Goal: Task Accomplishment & Management: Manage account settings

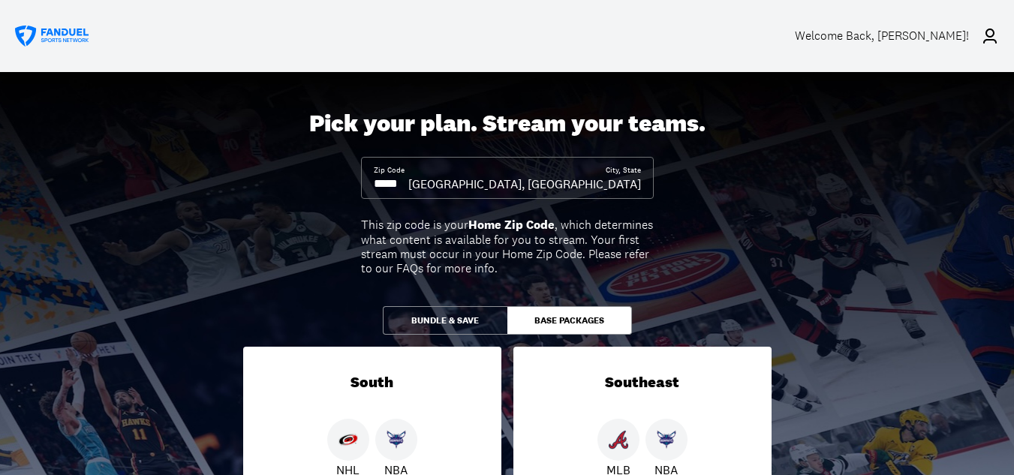
click at [64, 31] on icon at bounding box center [52, 37] width 75 height 22
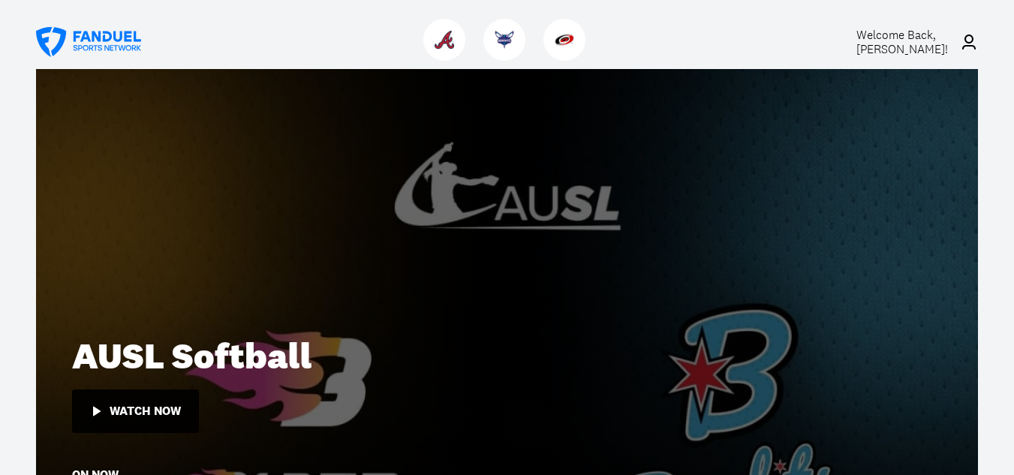
click at [896, 41] on span "Welcome Back, Sandy Perkins !" at bounding box center [903, 42] width 92 height 30
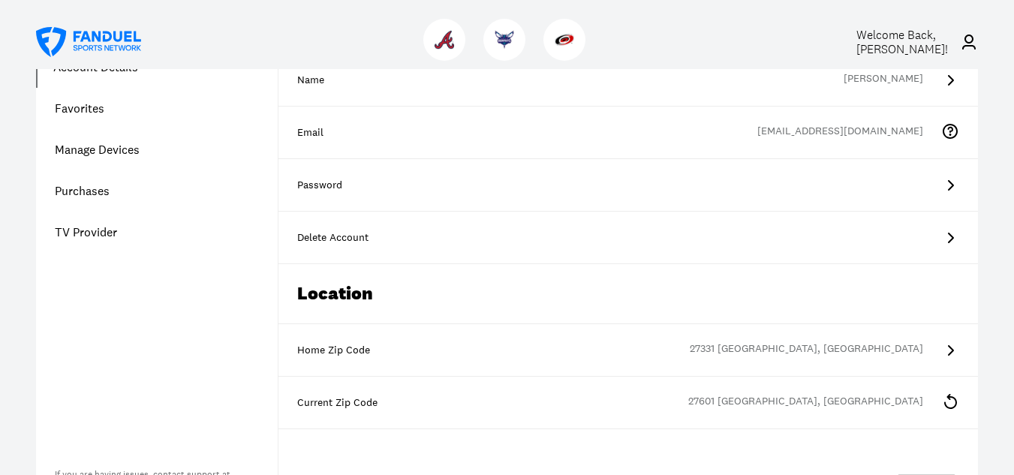
scroll to position [150, 0]
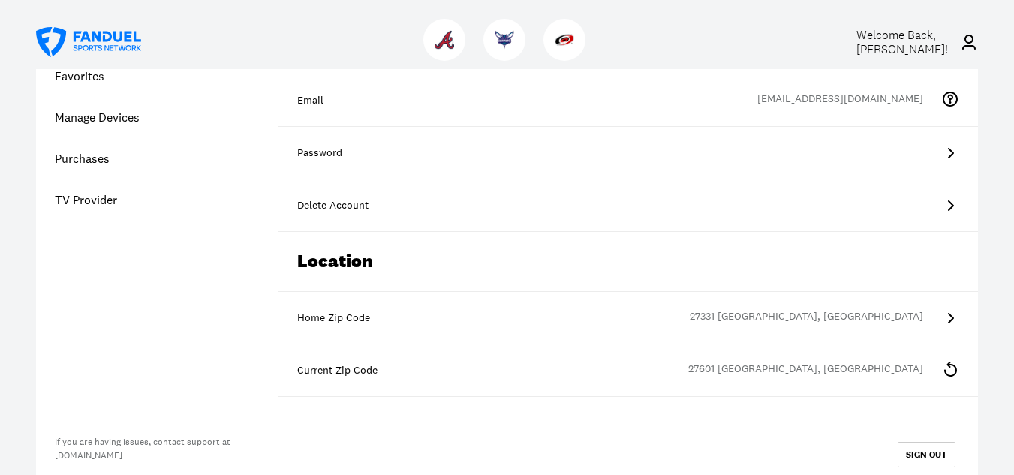
click at [124, 157] on link "Purchases" at bounding box center [157, 158] width 242 height 41
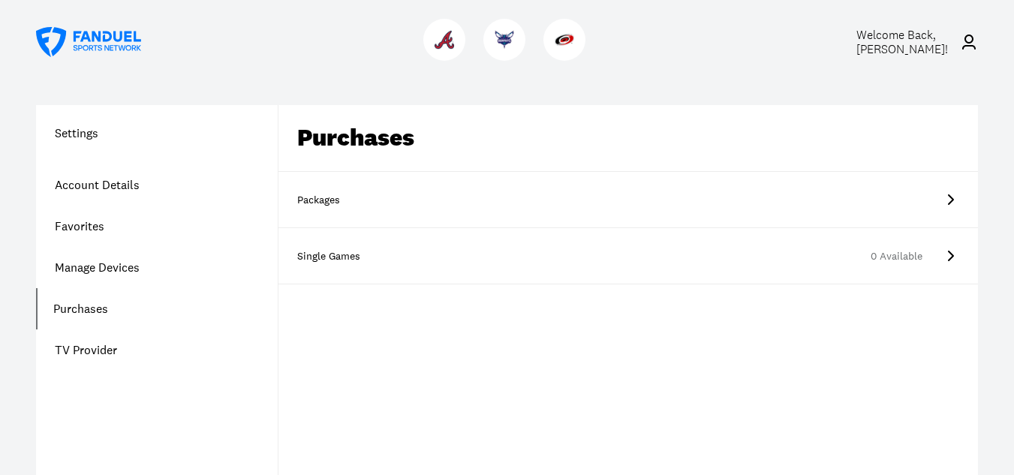
click at [363, 188] on link "Packages" at bounding box center [628, 200] width 700 height 56
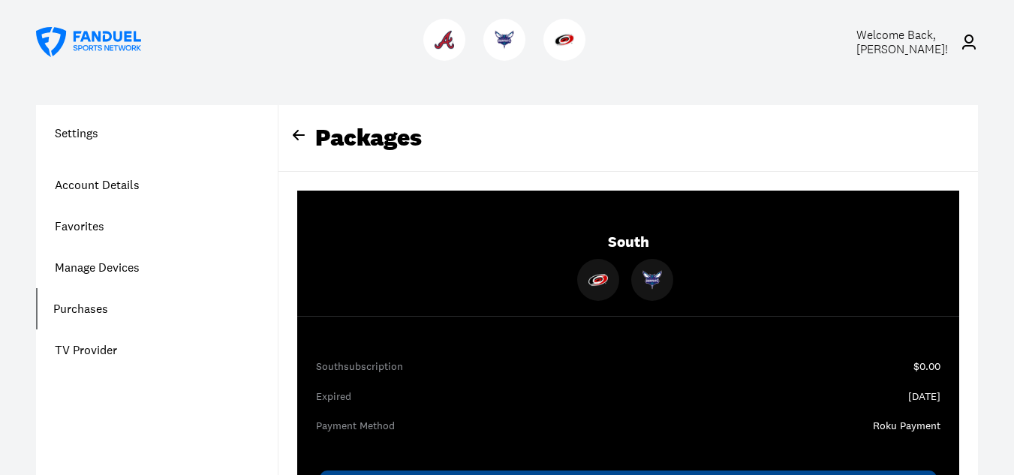
click at [125, 188] on link "Account Details" at bounding box center [157, 184] width 242 height 41
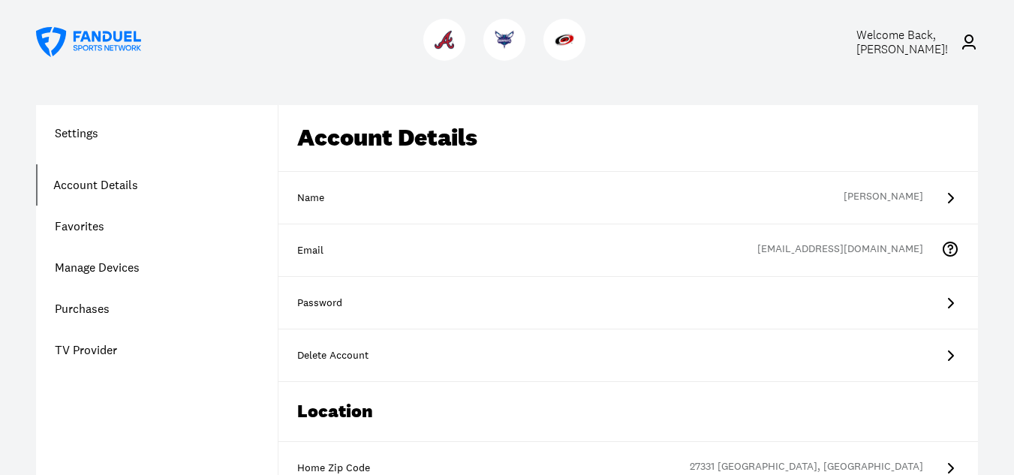
click at [88, 309] on link "Purchases" at bounding box center [157, 308] width 242 height 41
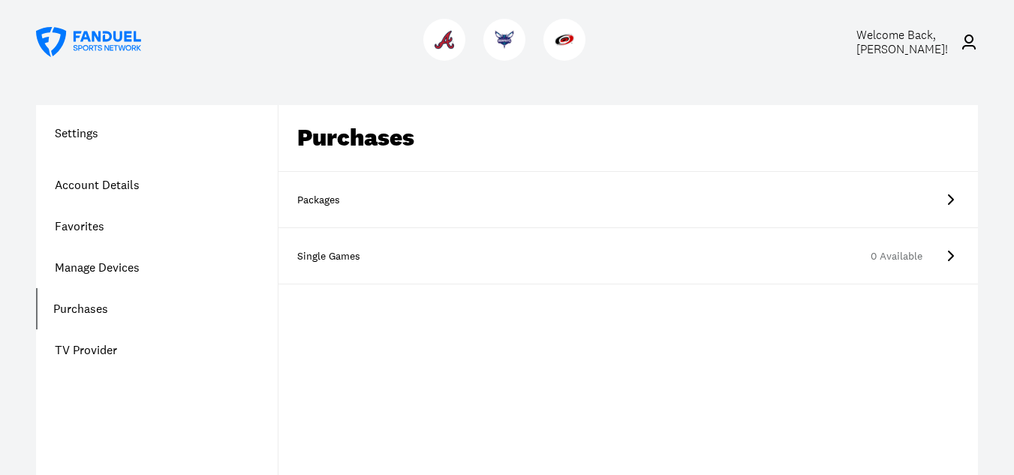
click at [352, 195] on div "Packages" at bounding box center [334, 200] width 75 height 15
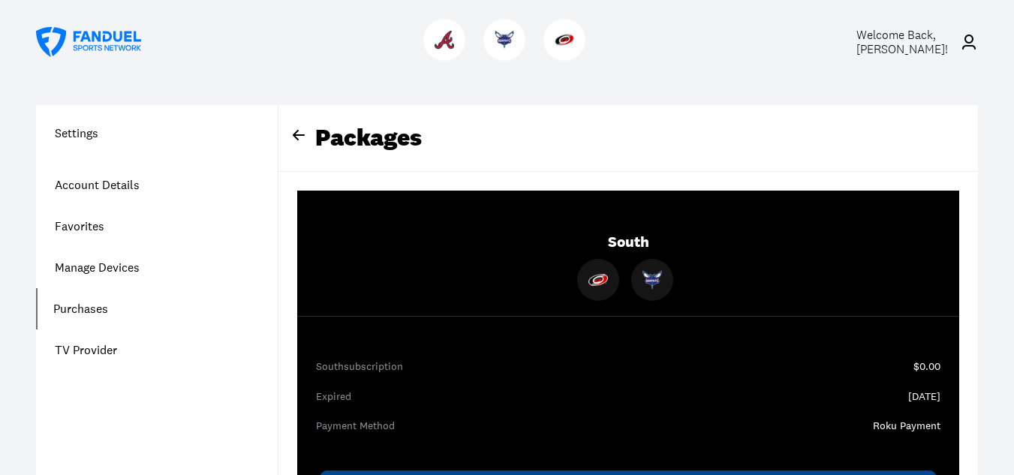
click at [139, 180] on link "Account Details" at bounding box center [157, 184] width 242 height 41
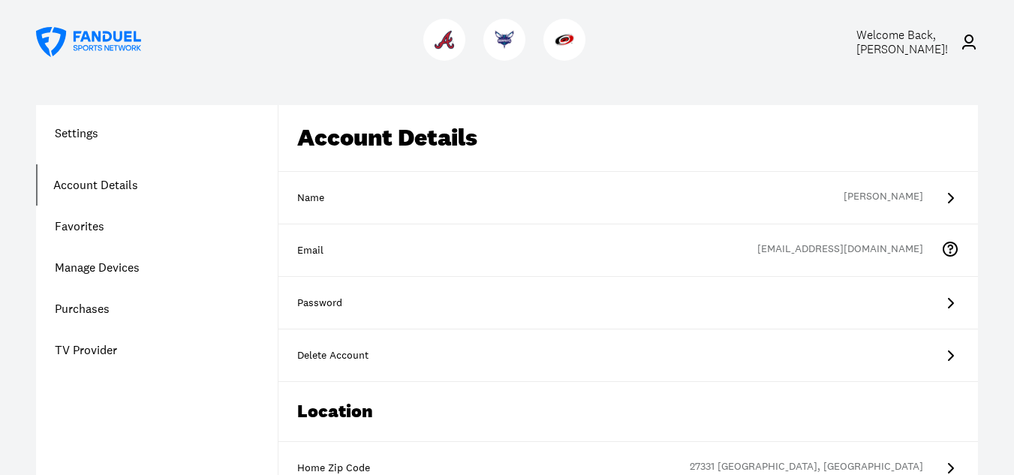
click at [90, 261] on link "Manage Devices" at bounding box center [157, 267] width 242 height 41
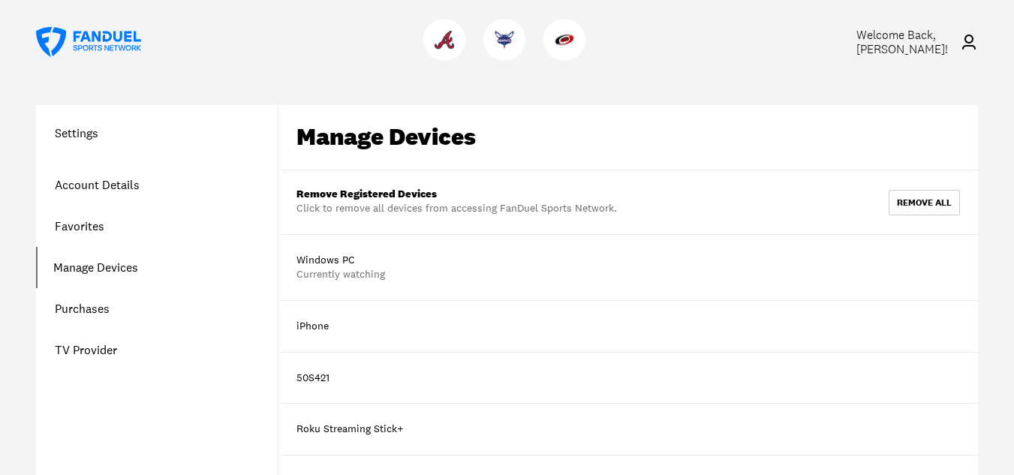
click at [75, 135] on h1 "Settings" at bounding box center [157, 133] width 242 height 18
click at [74, 37] on icon at bounding box center [88, 42] width 105 height 30
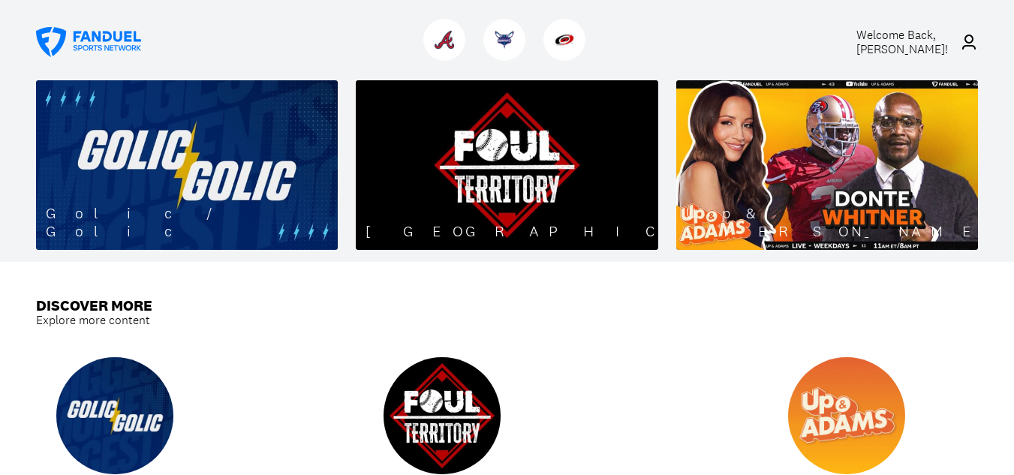
scroll to position [1201, 0]
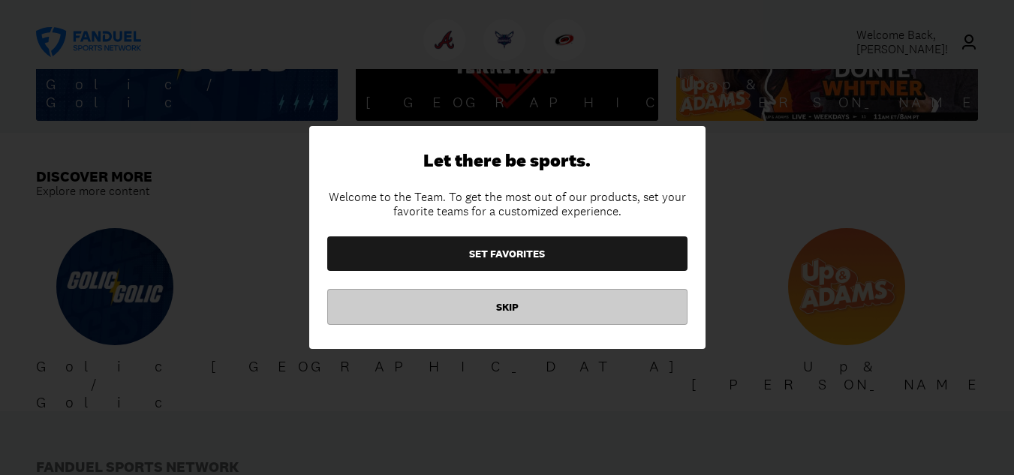
click at [503, 309] on button "SKIP" at bounding box center [507, 307] width 360 height 36
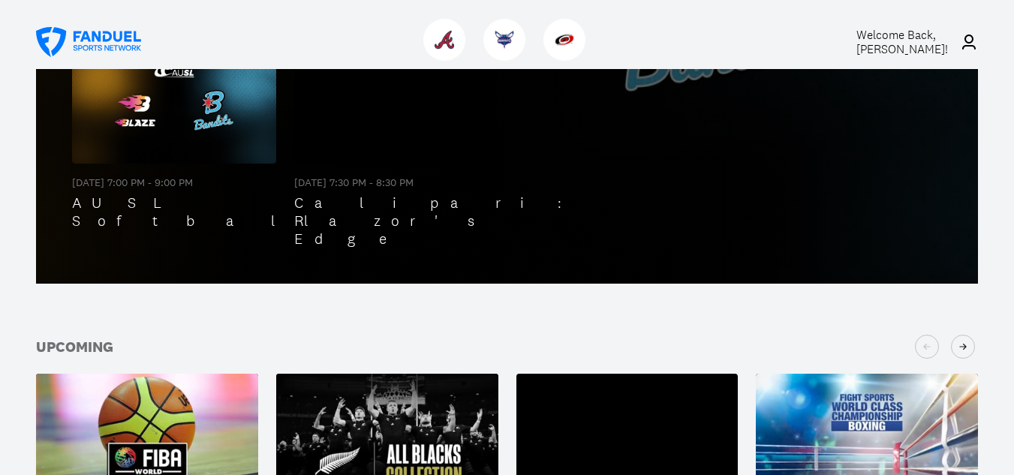
scroll to position [0, 0]
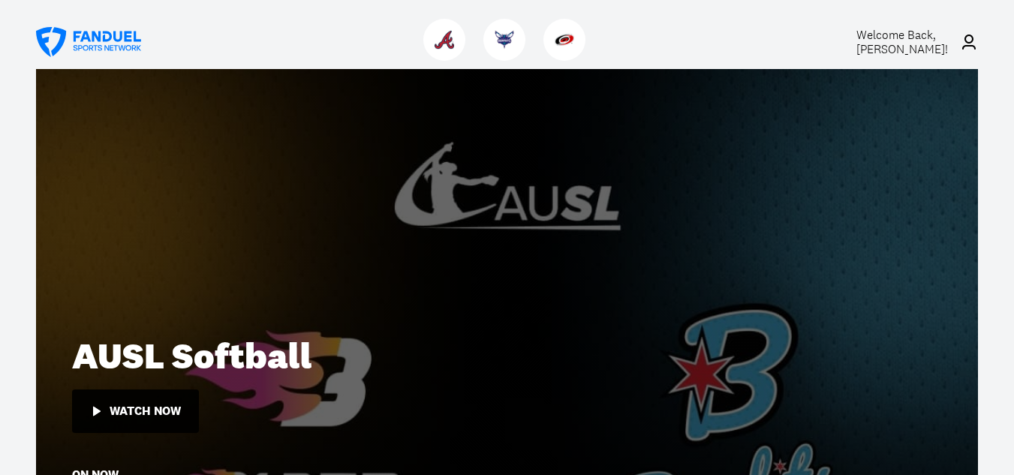
click at [561, 41] on img at bounding box center [565, 40] width 20 height 20
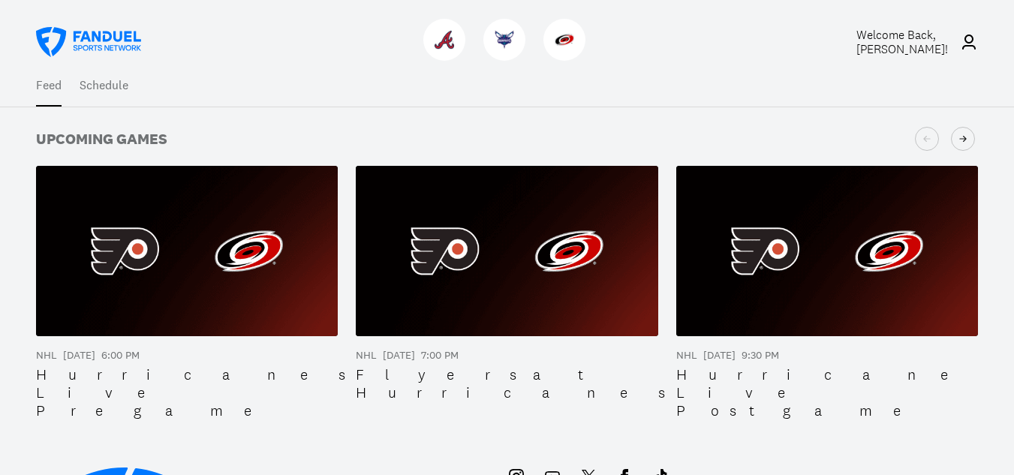
scroll to position [75, 0]
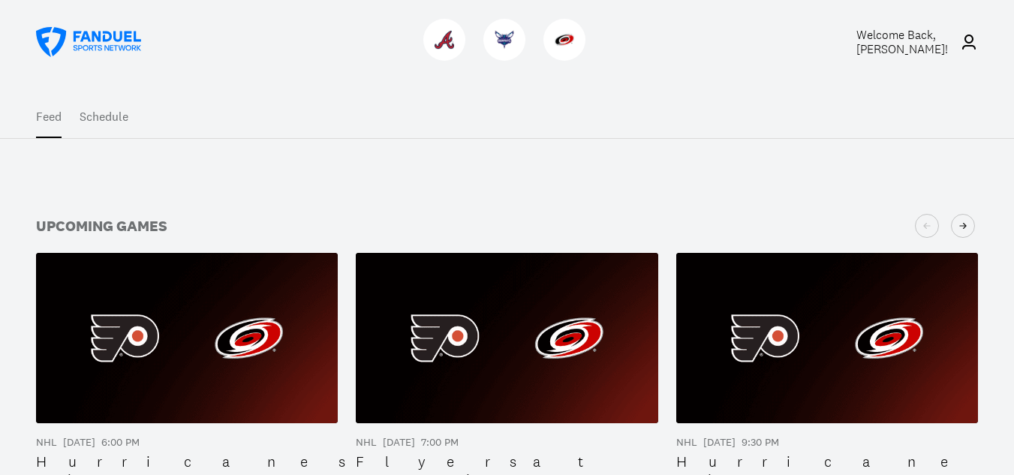
click at [113, 119] on button "Schedule" at bounding box center [104, 117] width 49 height 42
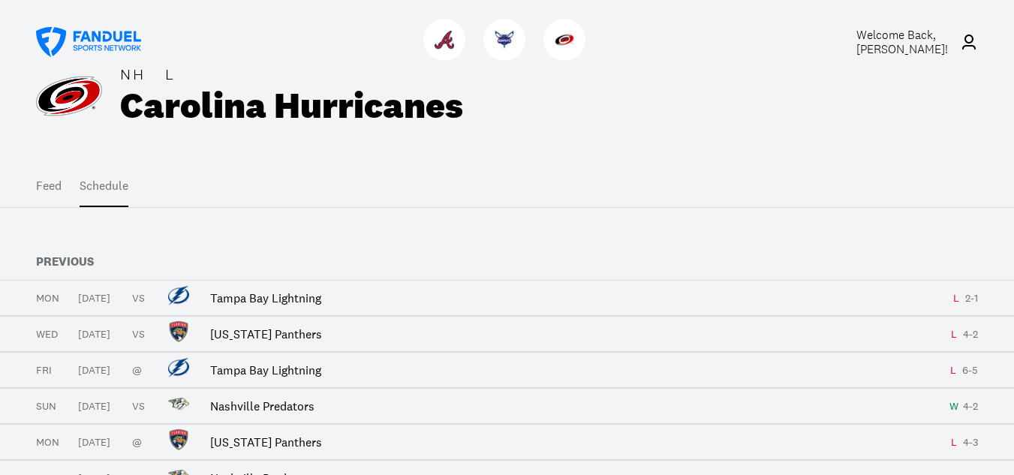
scroll to position [0, 0]
